Goal: Find specific page/section: Find specific page/section

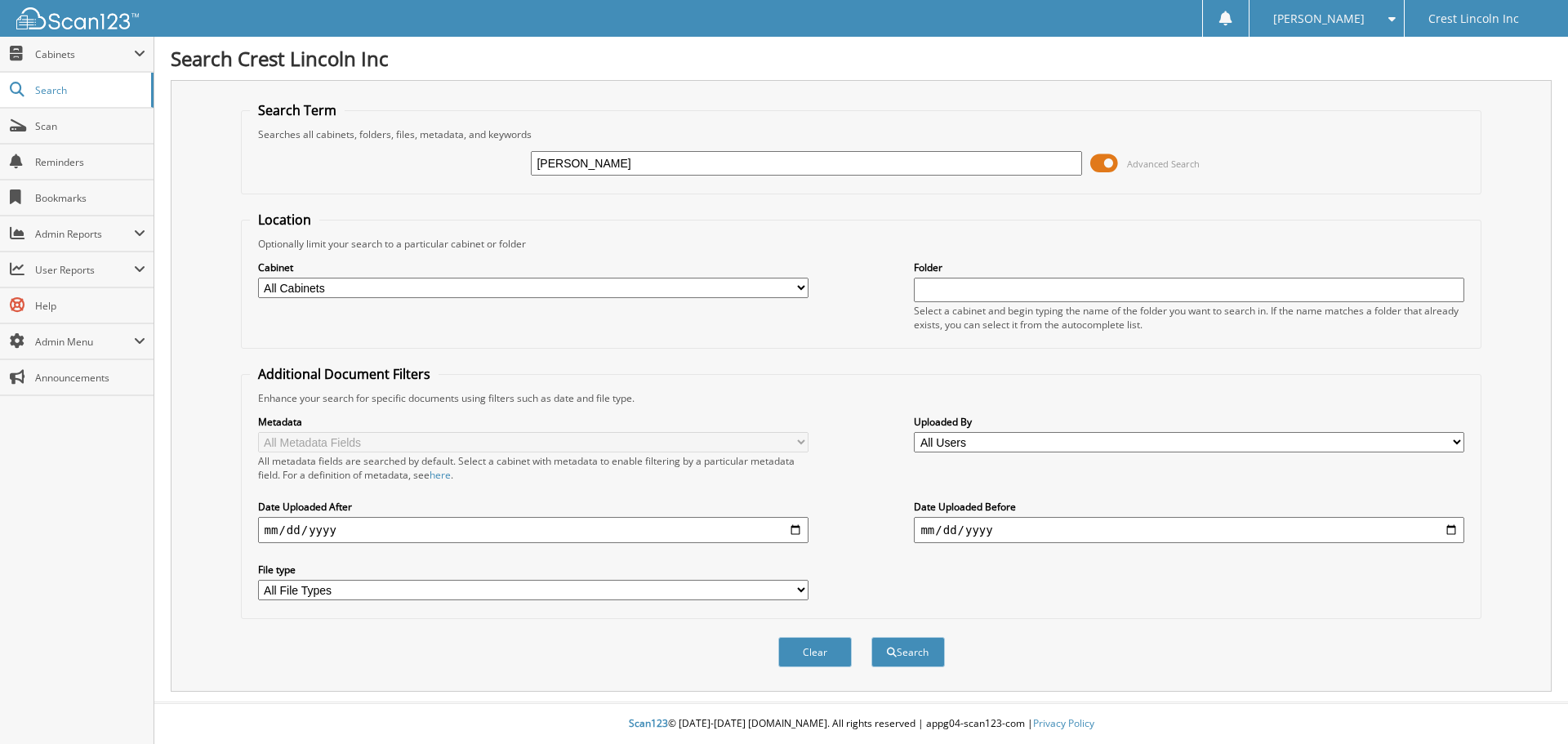
type input "[PERSON_NAME]"
click at [1110, 165] on span at bounding box center [1104, 163] width 27 height 25
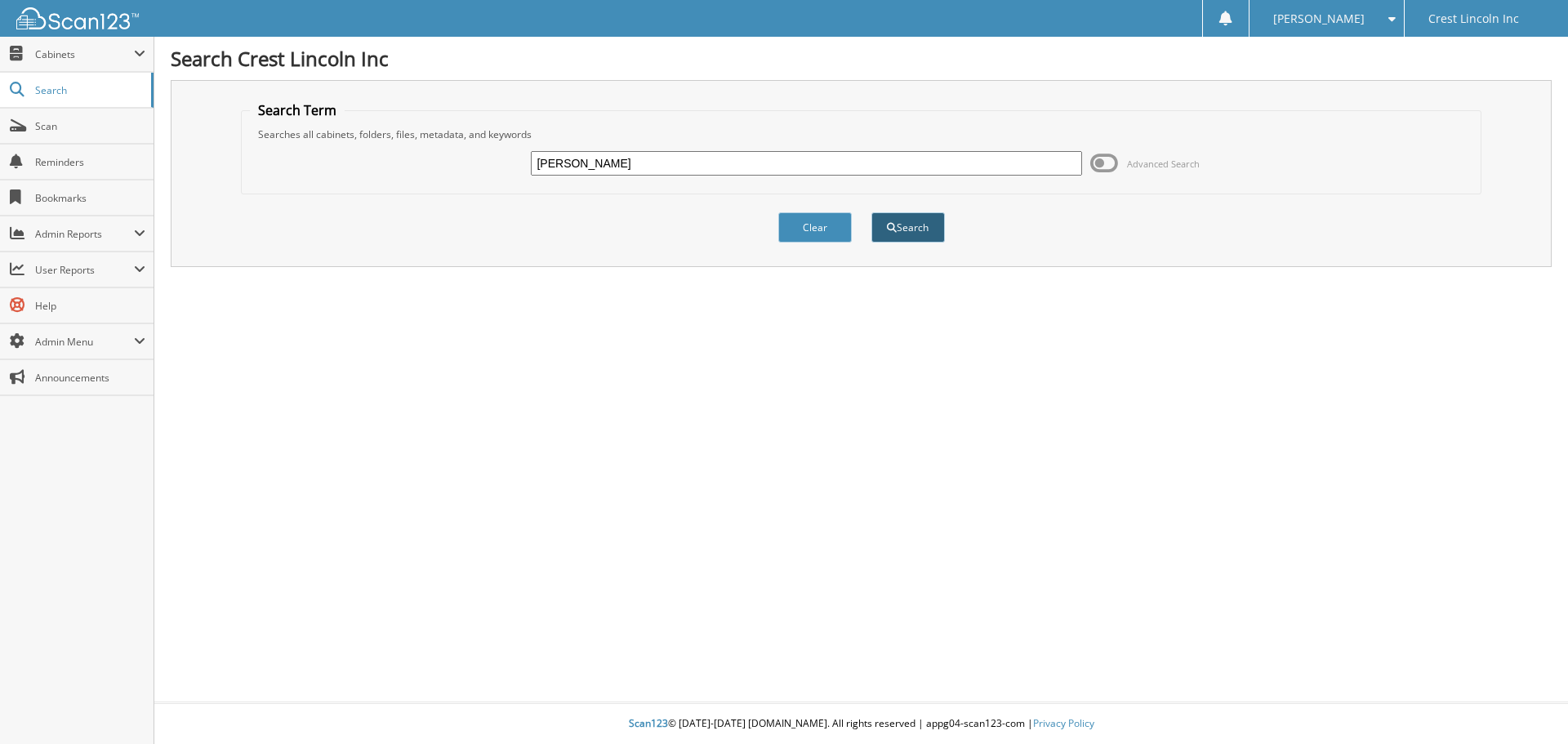
click at [899, 229] on button "Search" at bounding box center [908, 227] width 73 height 30
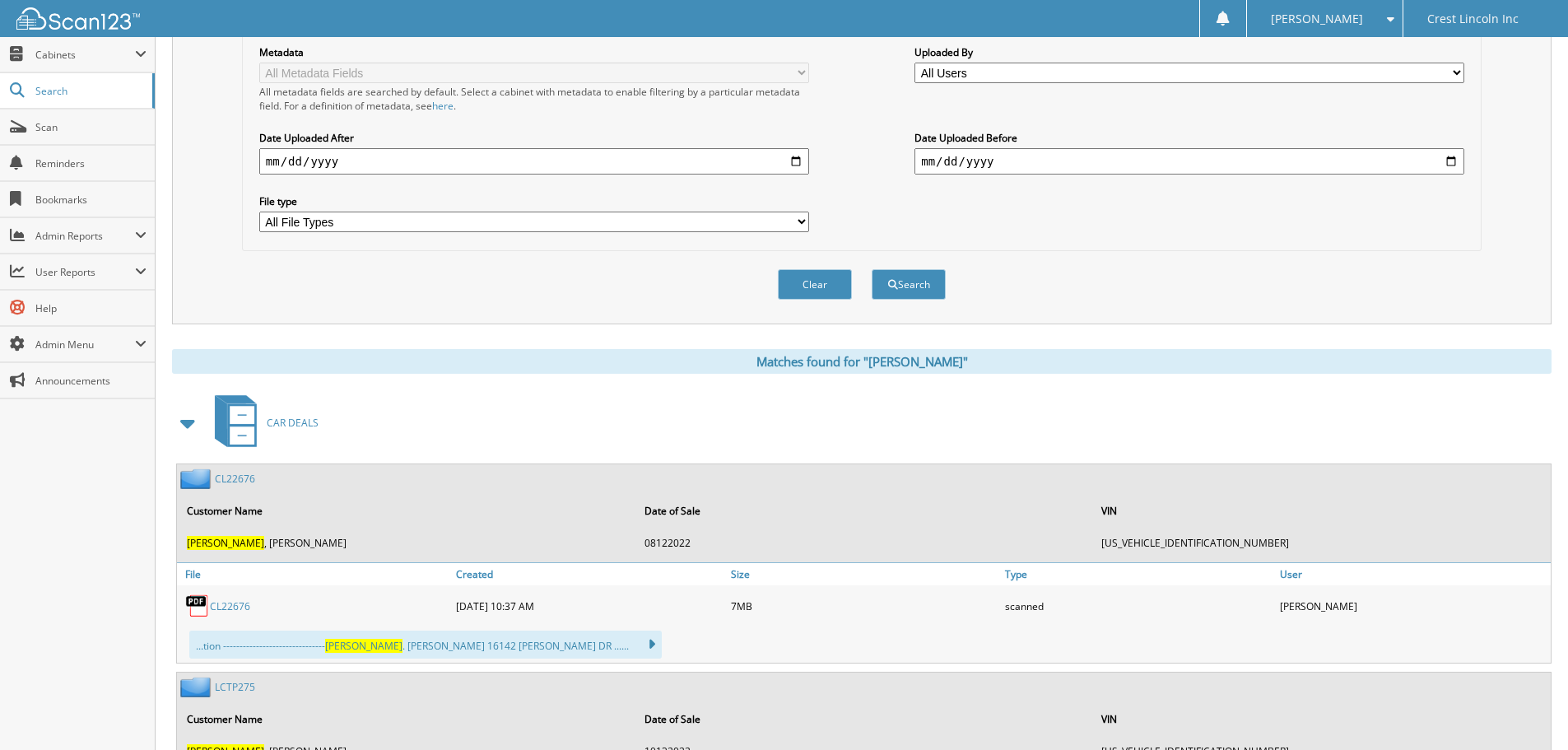
scroll to position [494, 0]
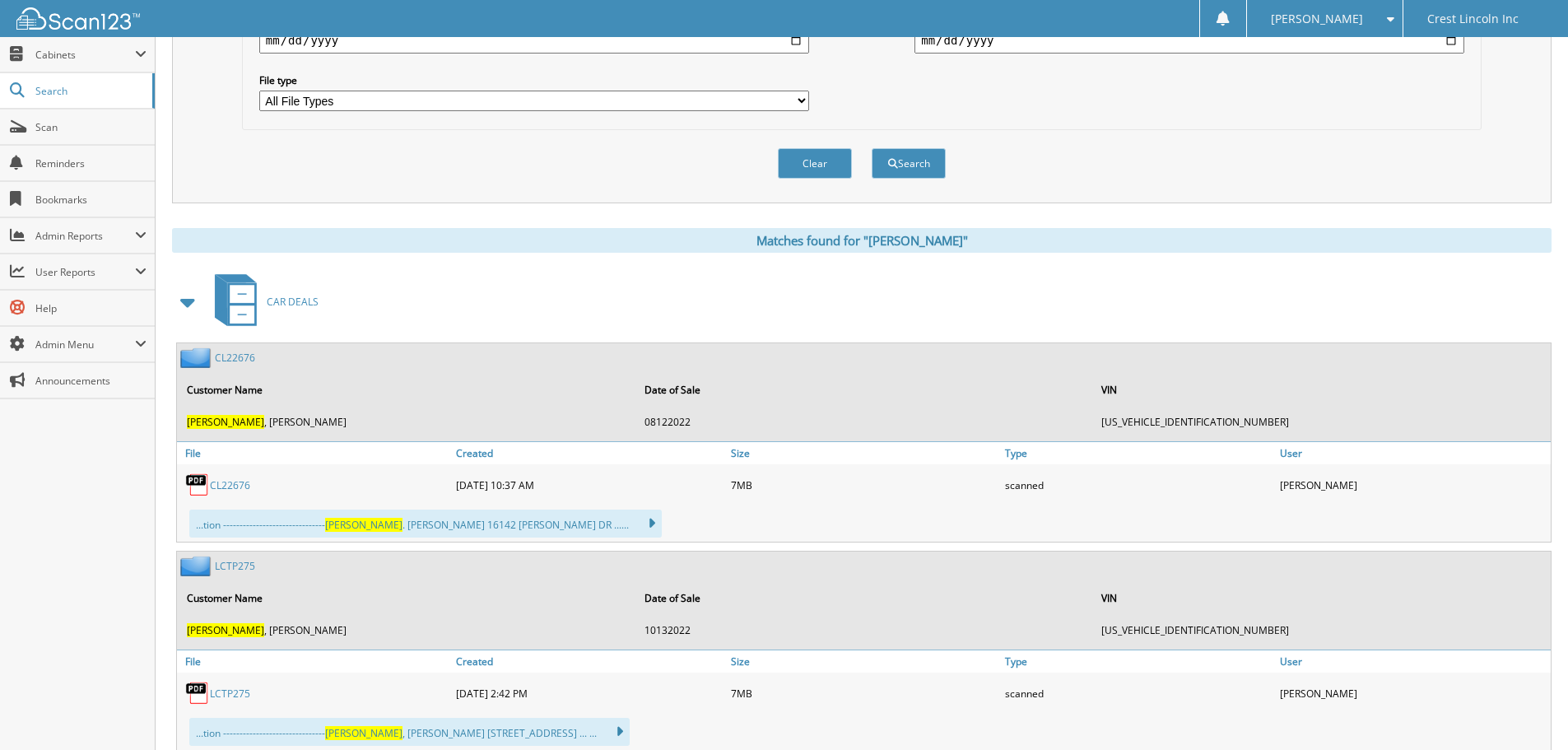
click at [189, 307] on span at bounding box center [188, 302] width 23 height 30
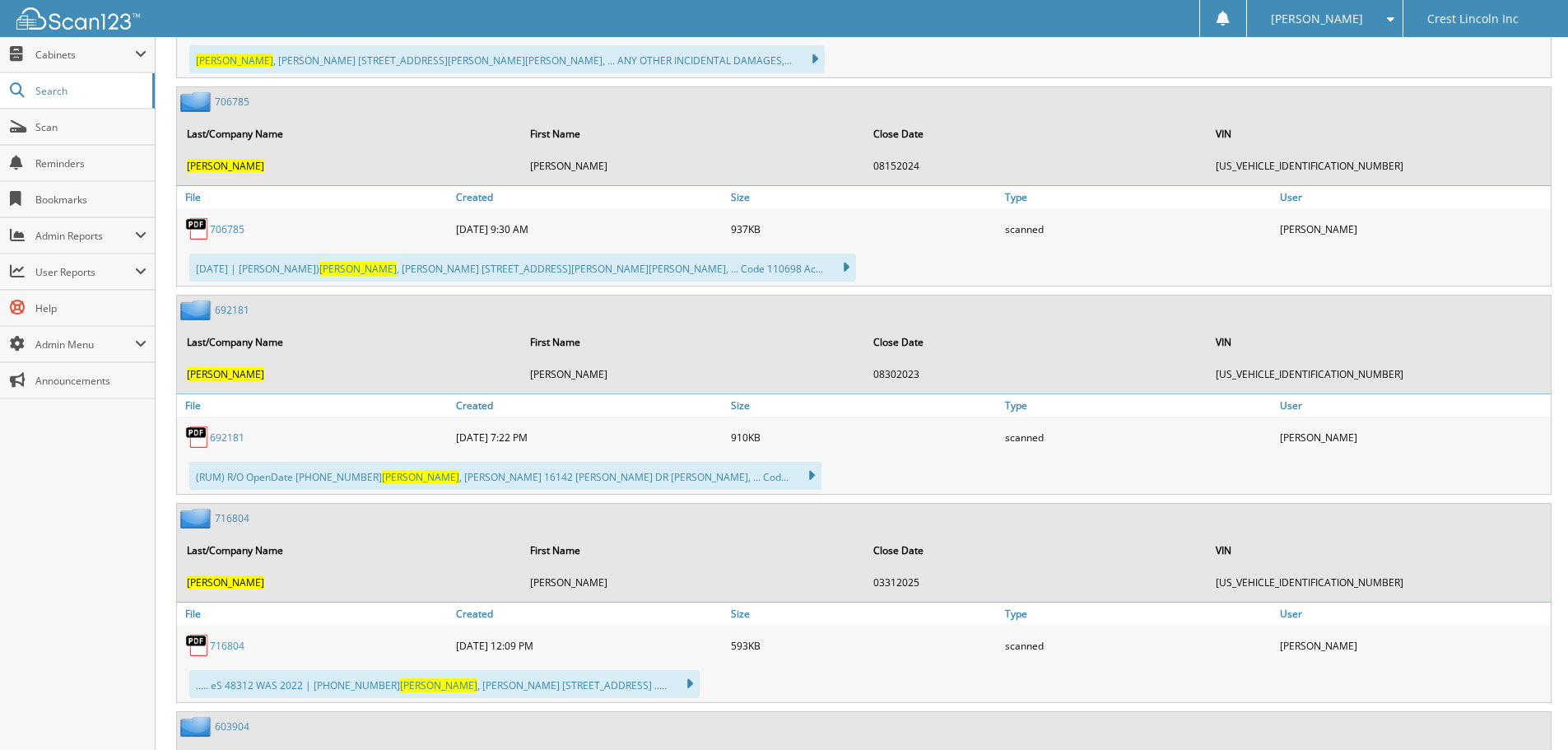
scroll to position [1317, 0]
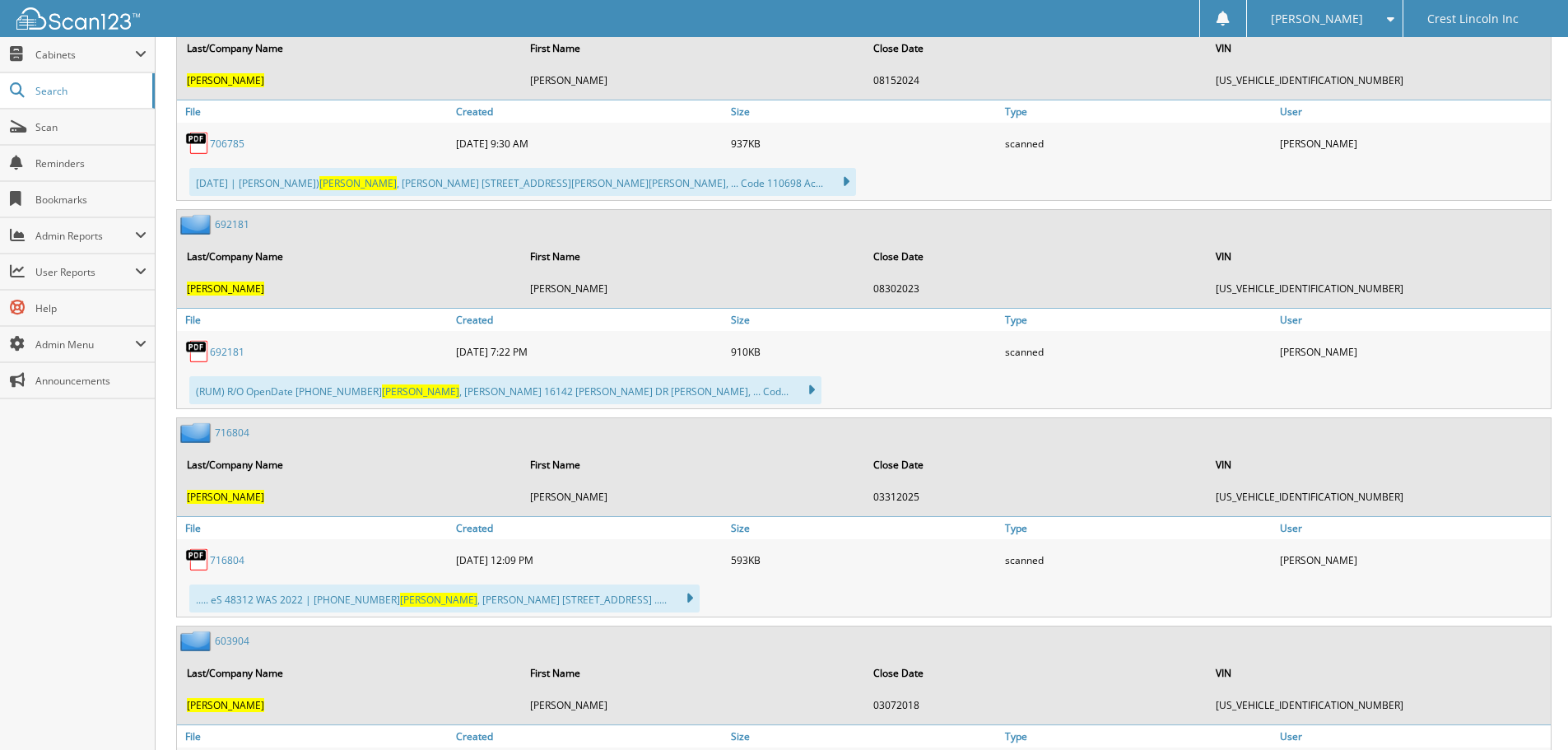
click at [233, 224] on link "692181" at bounding box center [232, 224] width 34 height 14
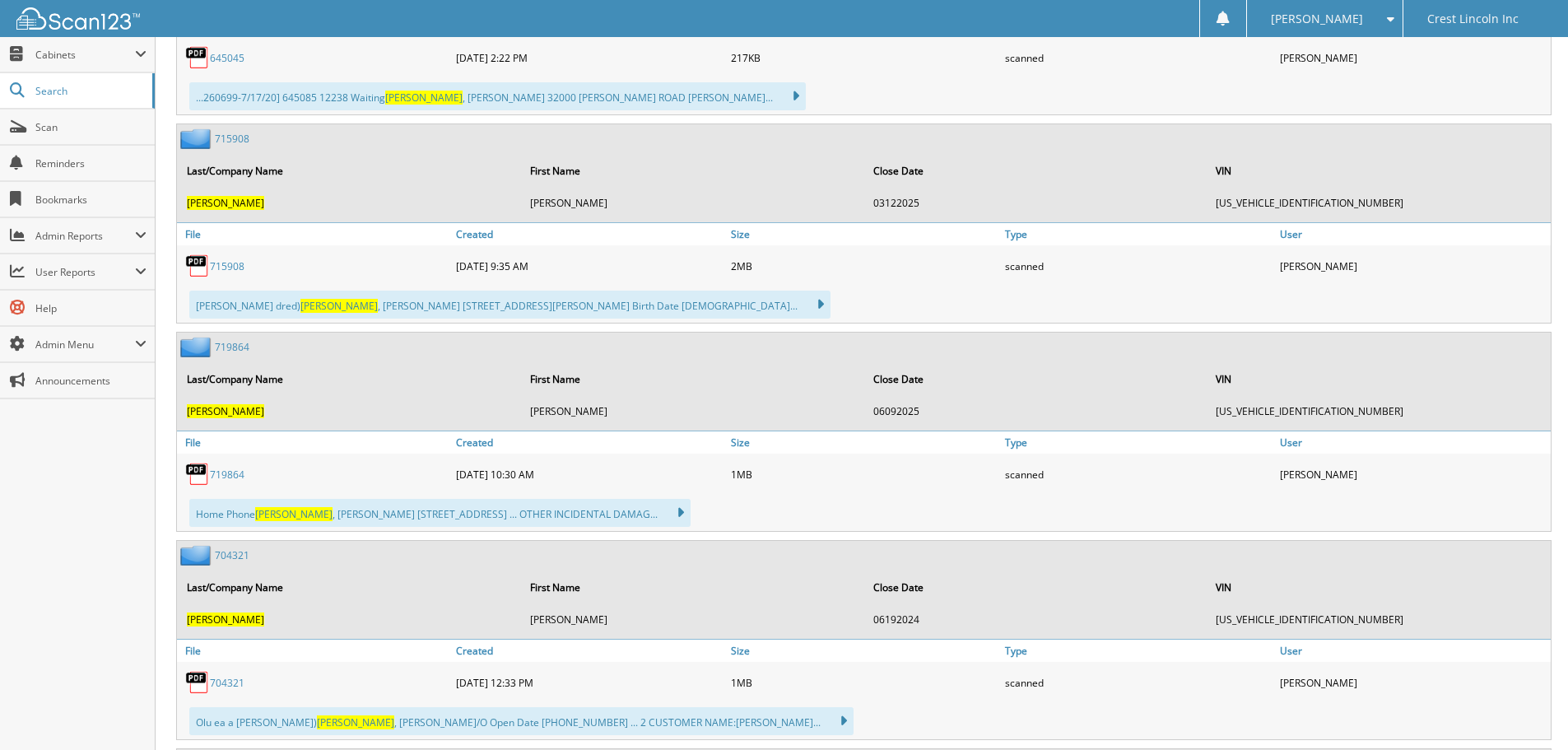
scroll to position [4362, 0]
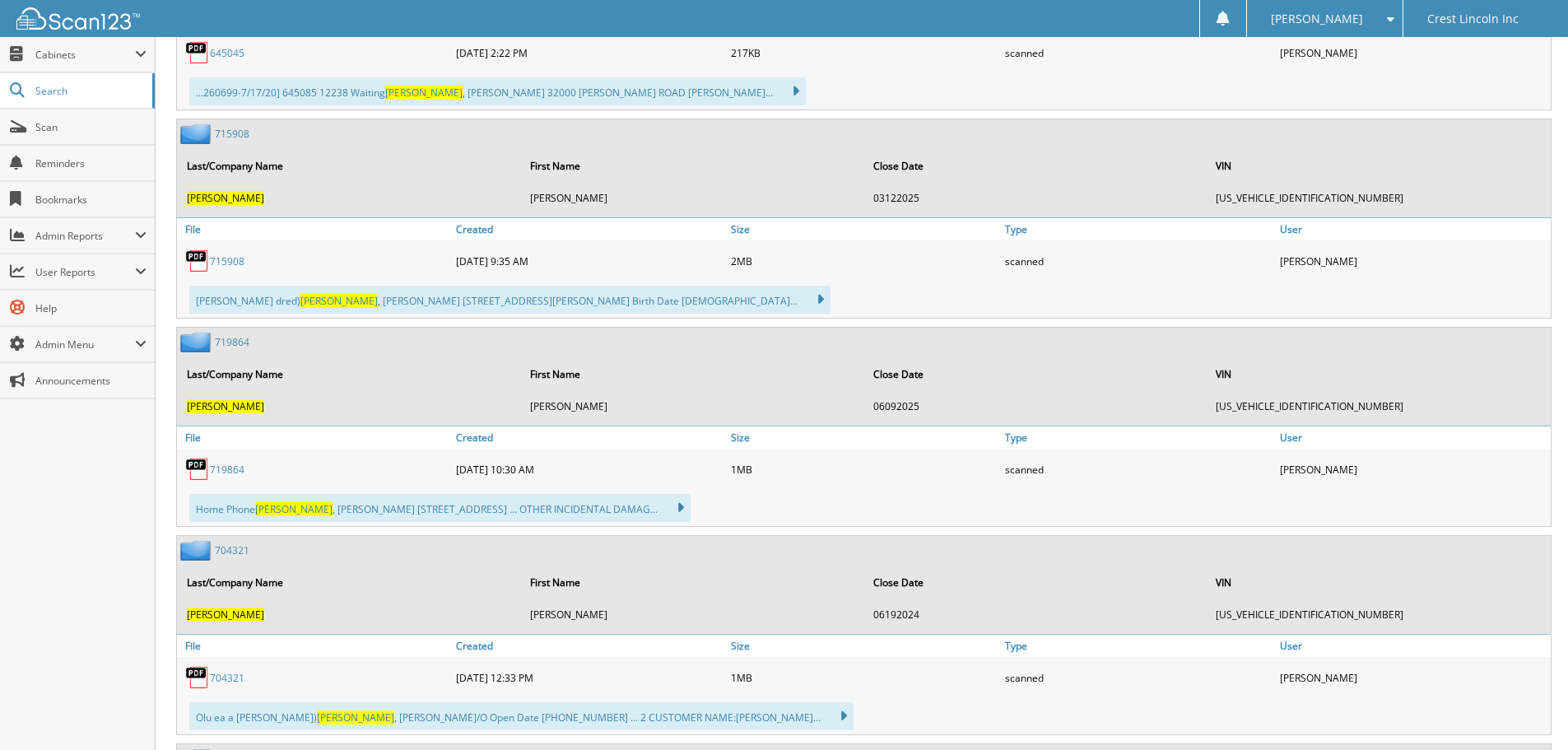
click at [228, 131] on link "715908" at bounding box center [232, 133] width 34 height 14
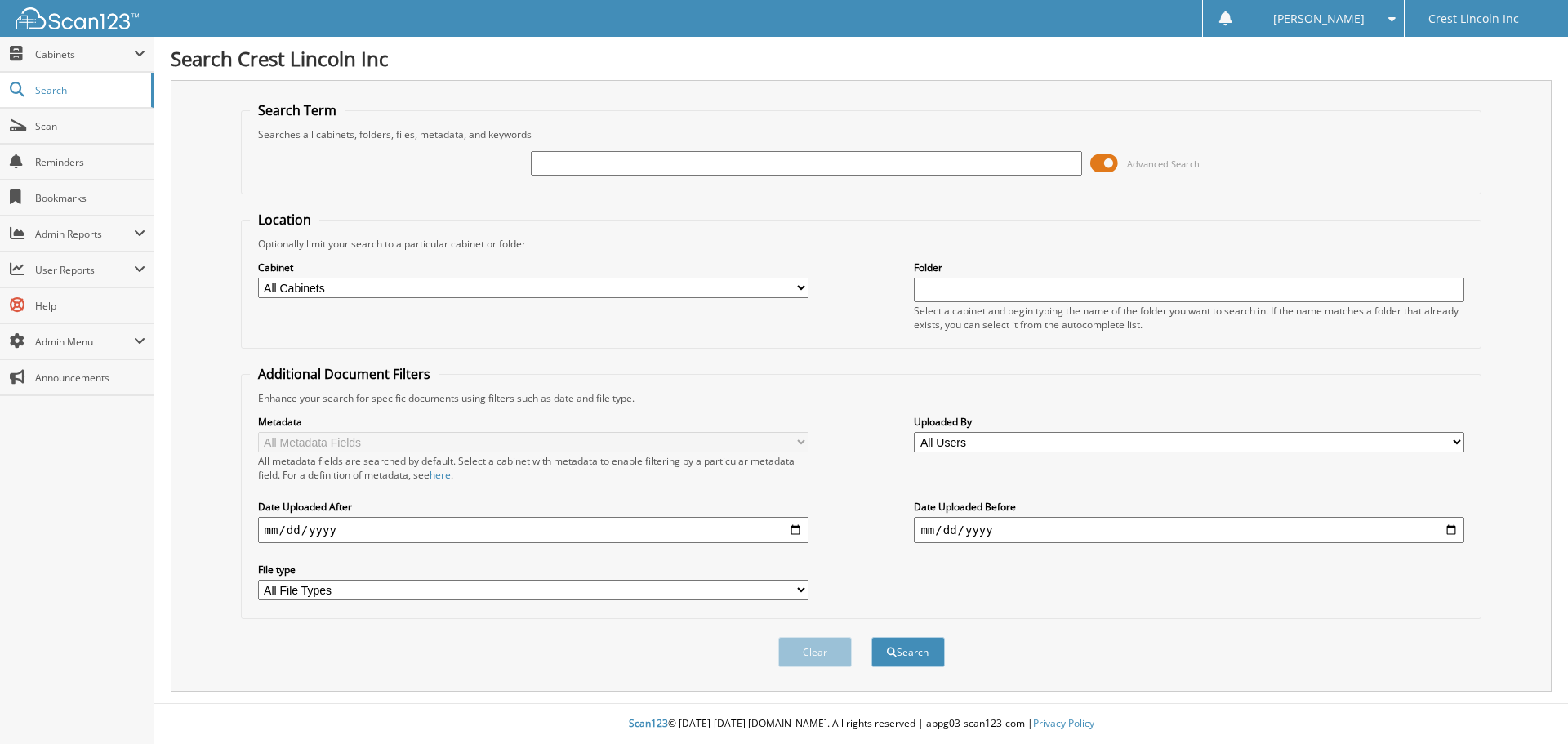
click at [1108, 167] on span at bounding box center [1104, 163] width 27 height 25
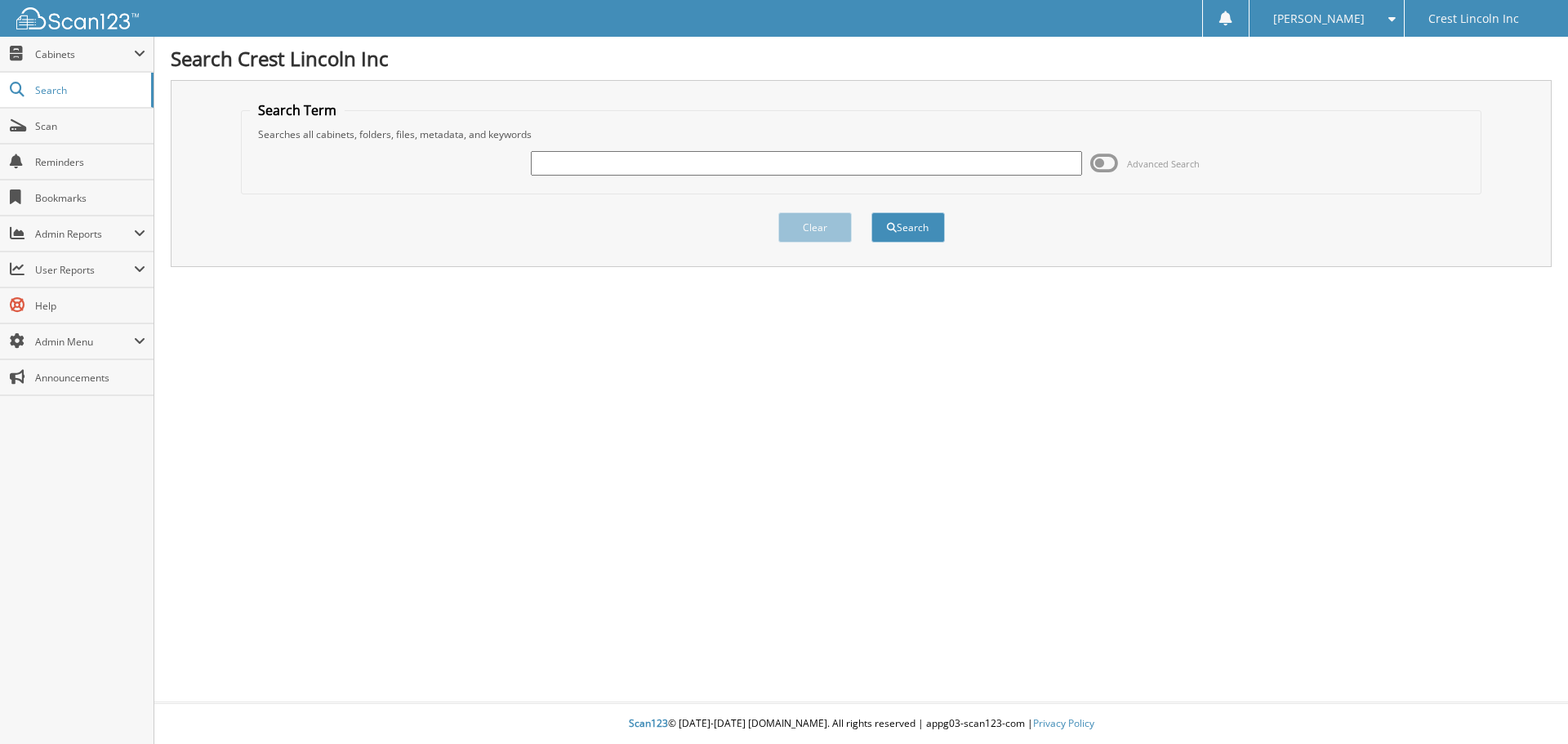
click at [672, 166] on input "text" at bounding box center [806, 163] width 551 height 25
type input "p14028"
click at [872, 213] on button "Search" at bounding box center [908, 227] width 73 height 30
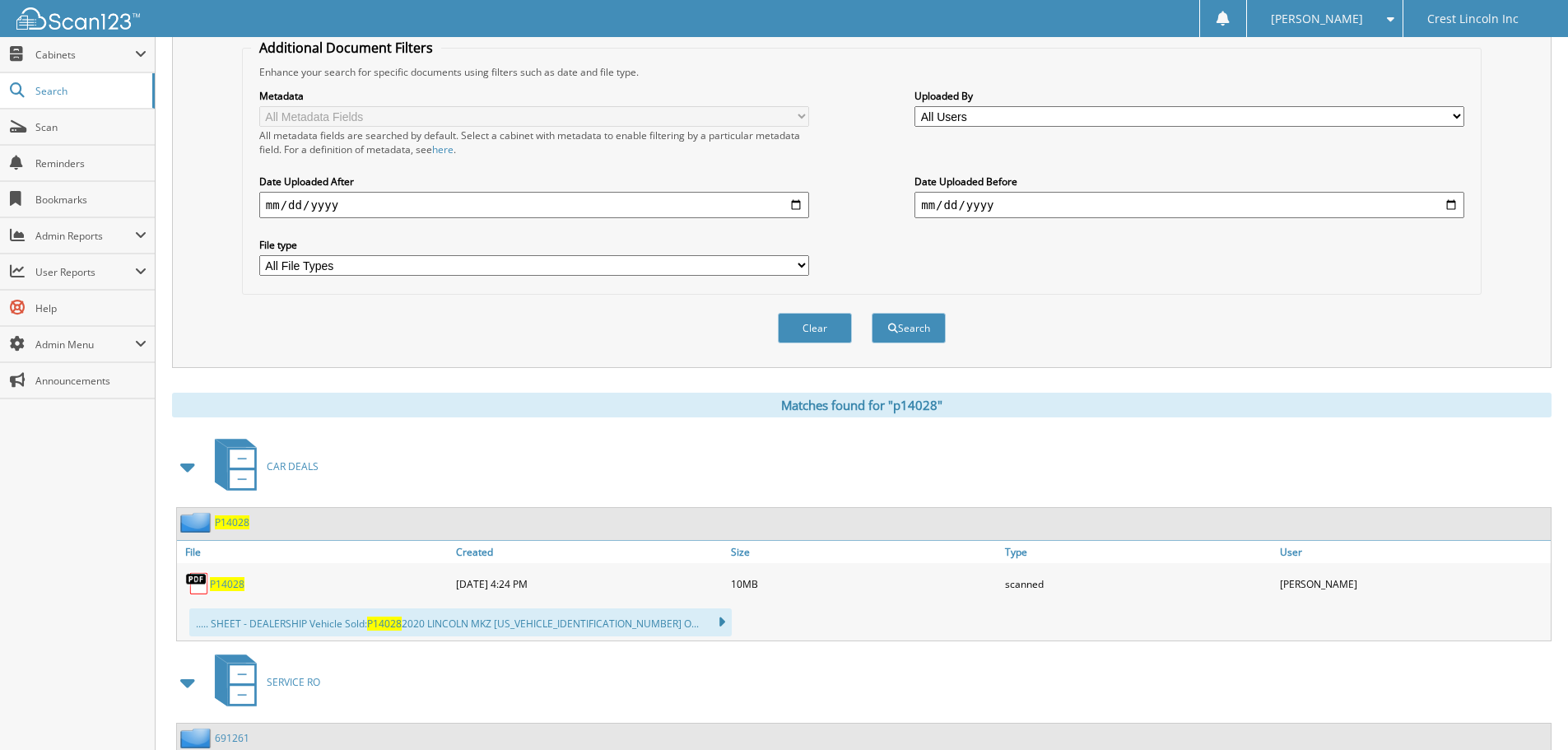
scroll to position [659, 0]
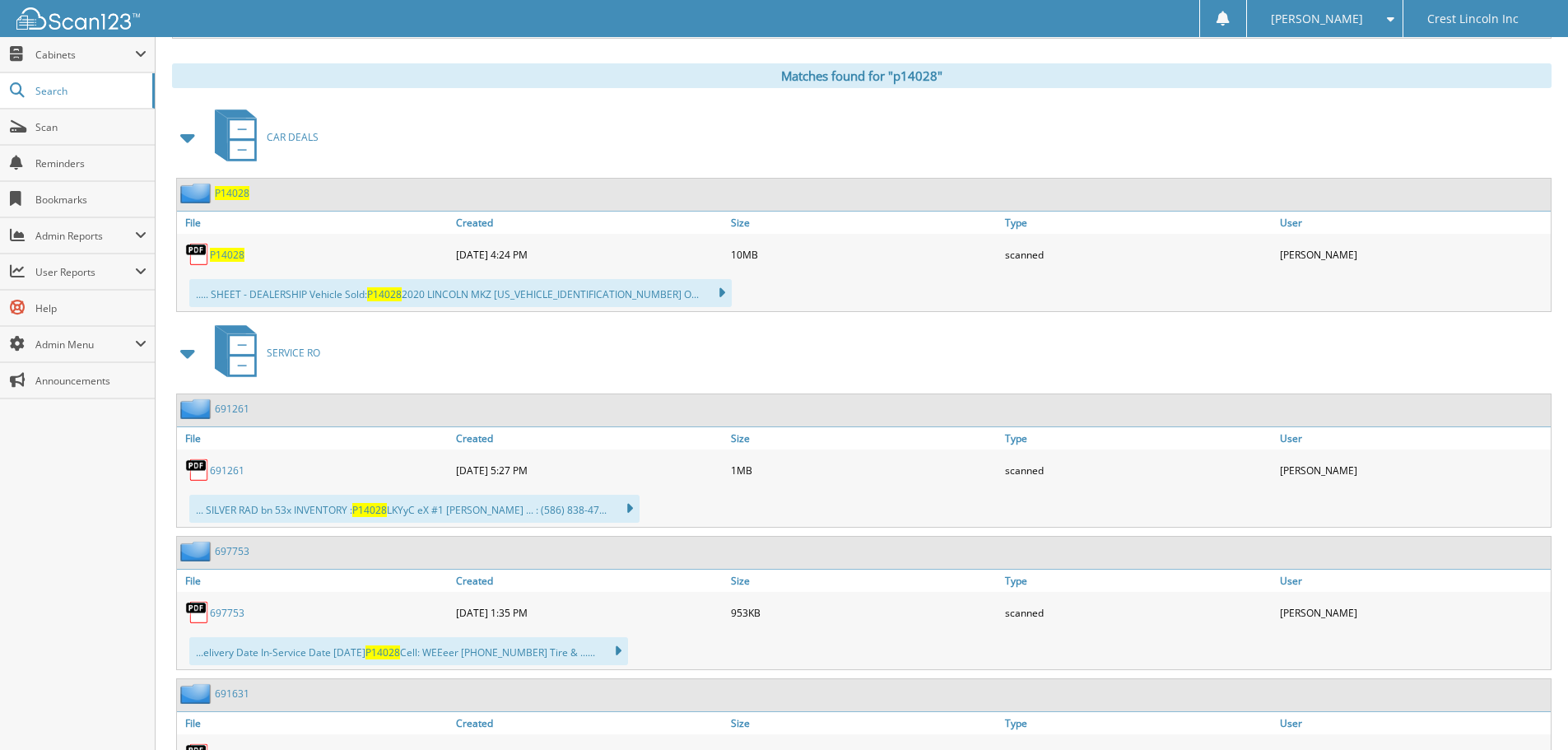
click at [223, 196] on span "P14028" at bounding box center [232, 192] width 34 height 14
